Goal: Information Seeking & Learning: Learn about a topic

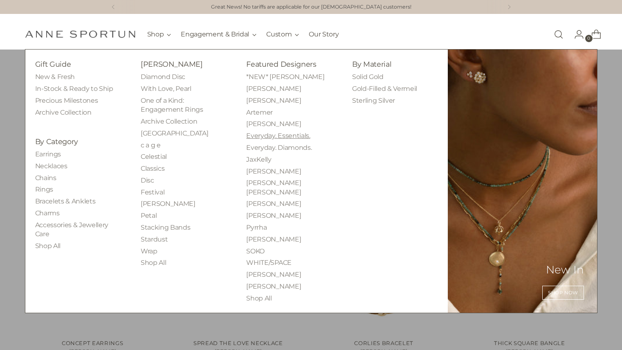
click at [274, 135] on link "Everyday. Essentials." at bounding box center [278, 136] width 64 height 8
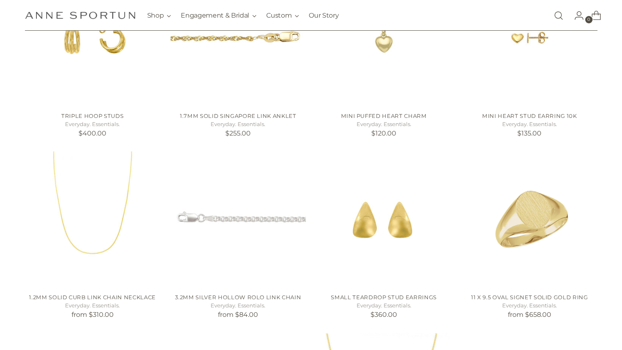
scroll to position [239, 0]
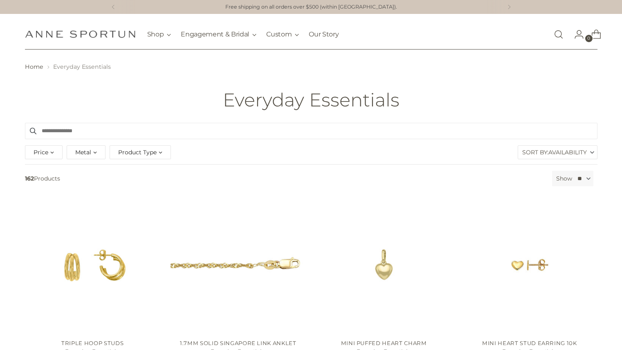
drag, startPoint x: 226, startPoint y: 101, endPoint x: 408, endPoint y: 99, distance: 182.1
click at [408, 99] on div "Everyday Essentials" at bounding box center [311, 100] width 614 height 20
copy h1 "Everyday Essentials"
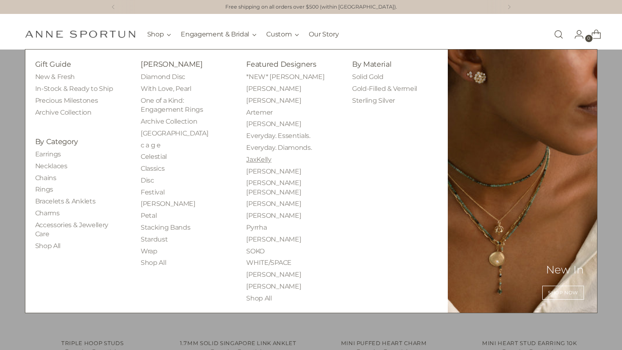
click at [263, 160] on link "JaxKelly" at bounding box center [258, 159] width 25 height 8
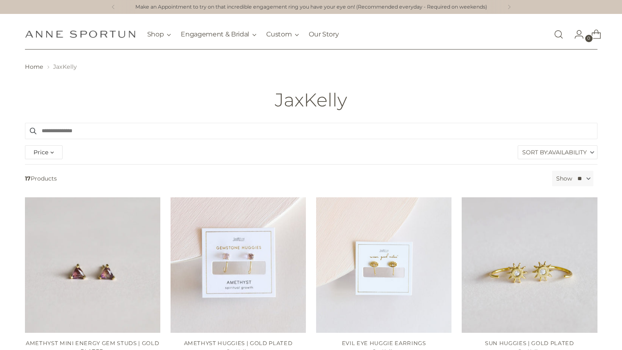
drag, startPoint x: 347, startPoint y: 99, endPoint x: 275, endPoint y: 100, distance: 72.0
click at [275, 100] on h1 "JaxKelly" at bounding box center [311, 100] width 72 height 20
copy h1 "JaxKelly"
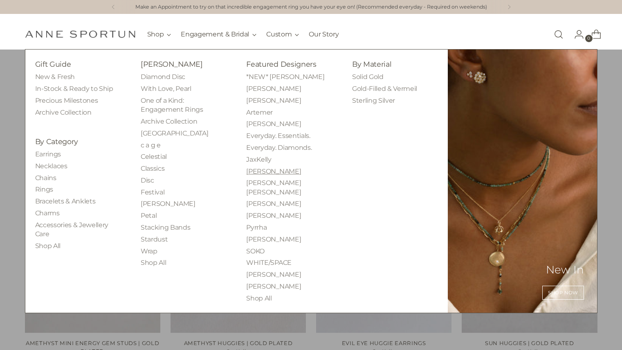
click at [267, 170] on link "[PERSON_NAME]" at bounding box center [273, 171] width 55 height 8
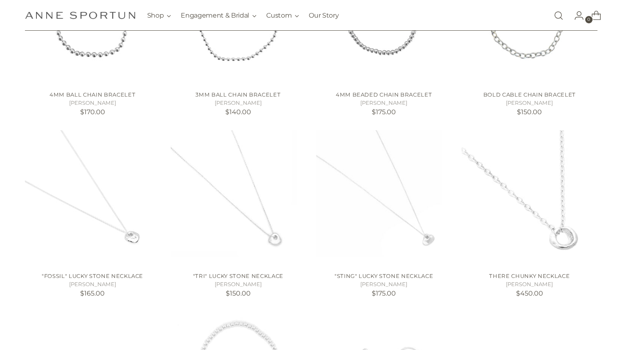
scroll to position [250, 0]
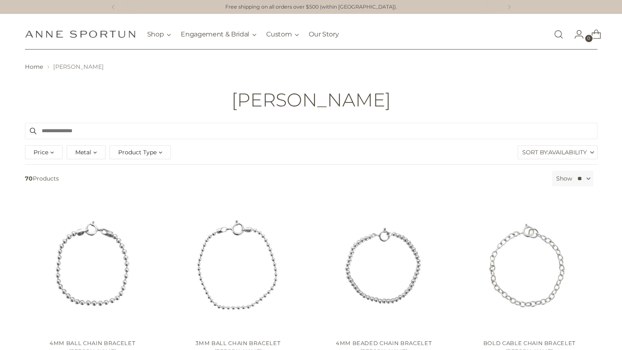
drag, startPoint x: 388, startPoint y: 98, endPoint x: 228, endPoint y: 97, distance: 159.5
click at [228, 97] on div "[PERSON_NAME]" at bounding box center [311, 100] width 614 height 20
copy h1 "[PERSON_NAME]"
